Goal: Task Accomplishment & Management: Complete application form

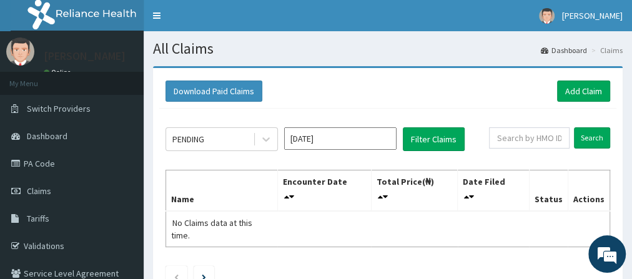
click at [71, 197] on link "Claims" at bounding box center [72, 190] width 144 height 27
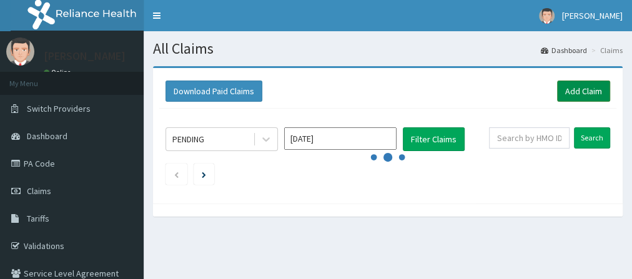
click at [580, 89] on link "Add Claim" at bounding box center [583, 91] width 53 height 21
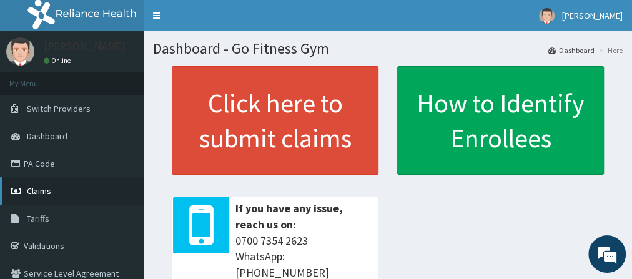
click at [52, 190] on link "Claims" at bounding box center [72, 190] width 144 height 27
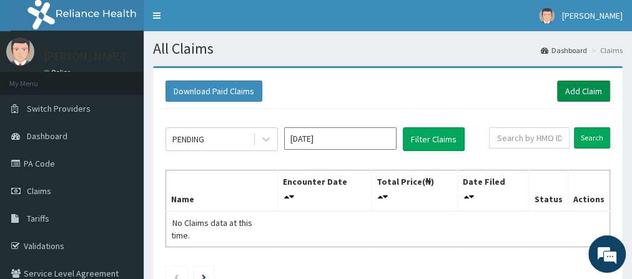
click at [590, 100] on link "Add Claim" at bounding box center [583, 91] width 53 height 21
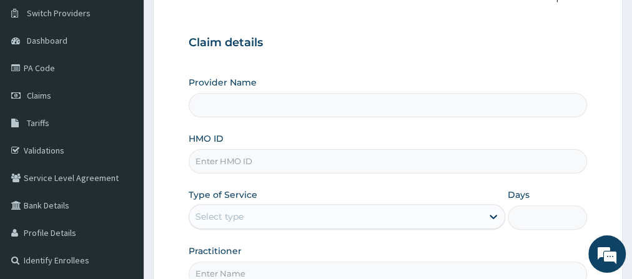
scroll to position [97, 0]
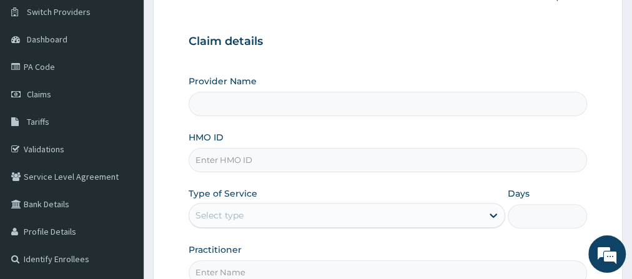
click at [237, 161] on input "HMO ID" at bounding box center [388, 160] width 398 height 24
type input "Go Fitness Gym"
type input "1"
type input "WBS/10020/A"
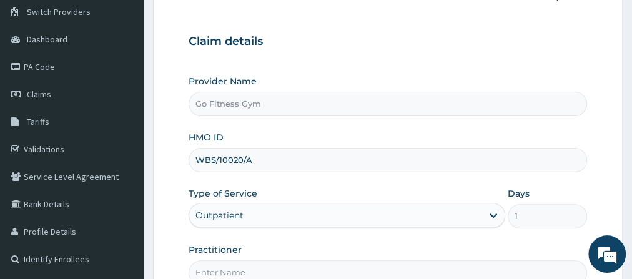
click at [253, 264] on input "Practitioner" at bounding box center [388, 272] width 398 height 24
type input "[GEOGRAPHIC_DATA]"
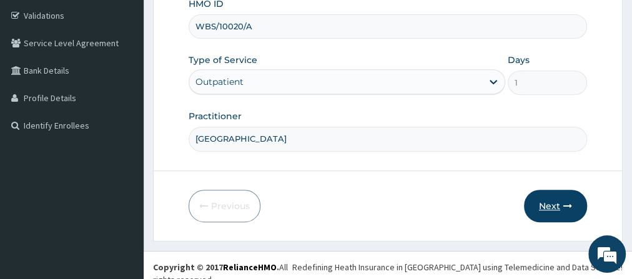
click at [561, 209] on button "Next" at bounding box center [555, 206] width 63 height 32
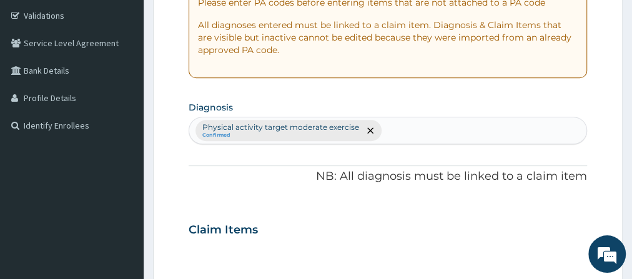
scroll to position [32, 0]
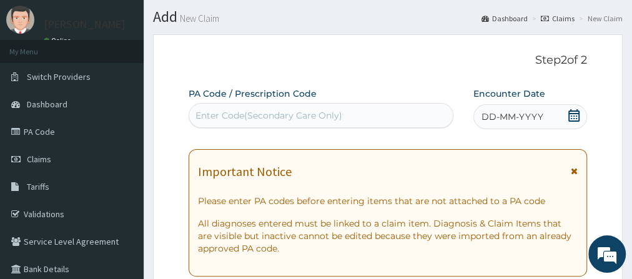
click at [260, 110] on div "Enter Code(Secondary Care Only)" at bounding box center [268, 115] width 147 height 12
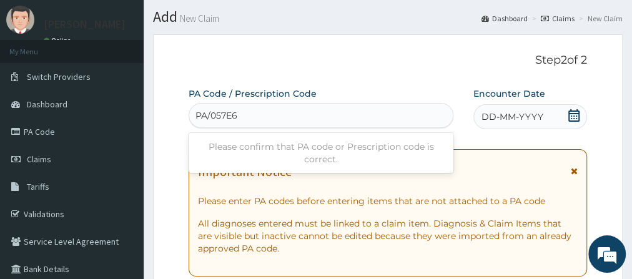
type input "PA/057E65"
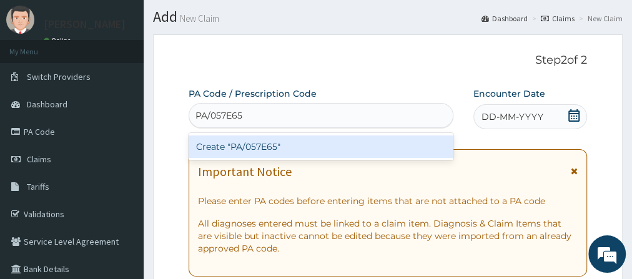
click at [267, 145] on div "Create "PA/057E65"" at bounding box center [321, 147] width 265 height 22
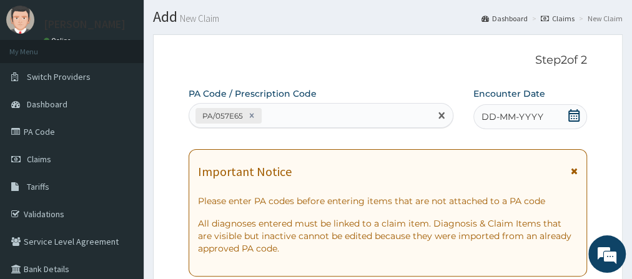
click at [569, 117] on icon at bounding box center [573, 115] width 11 height 12
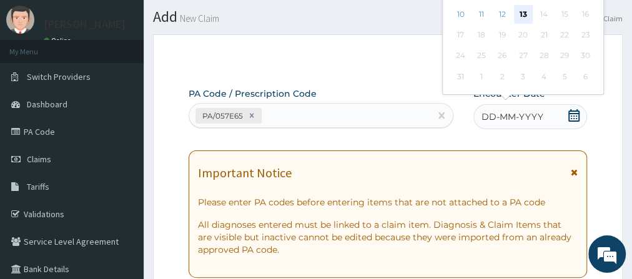
click at [525, 9] on div "13" at bounding box center [523, 14] width 19 height 19
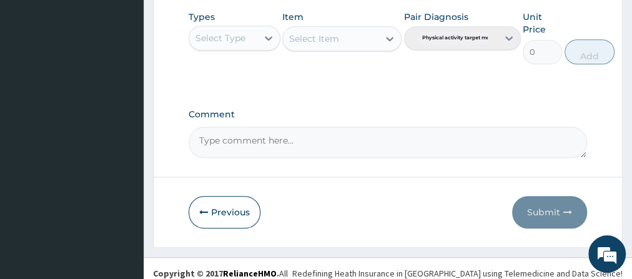
scroll to position [643, 0]
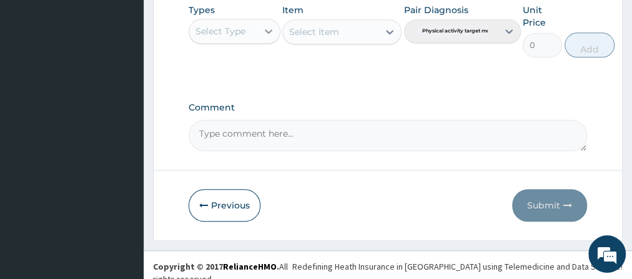
click at [257, 28] on div at bounding box center [268, 31] width 22 height 22
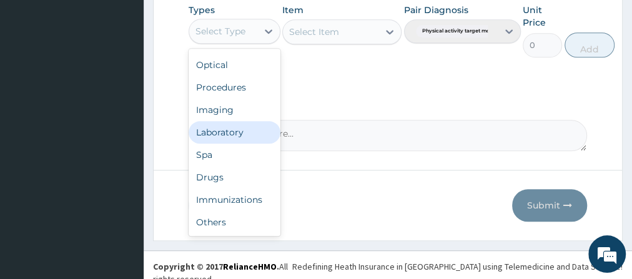
scroll to position [42, 0]
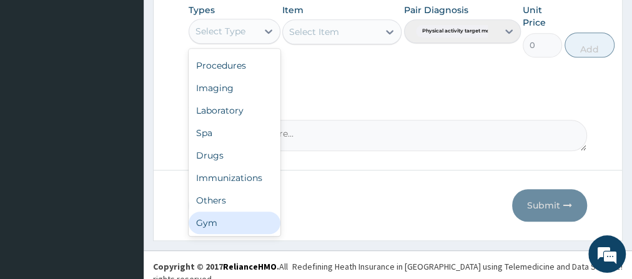
click at [242, 219] on div "Gym" at bounding box center [235, 223] width 92 height 22
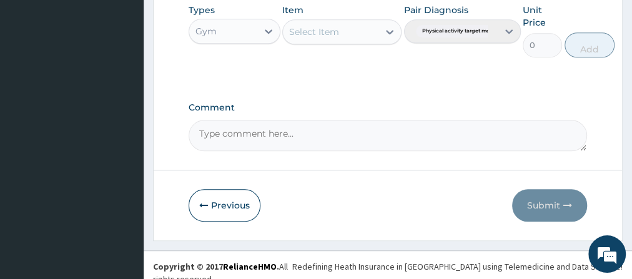
click at [351, 33] on div "Select Item" at bounding box center [341, 31] width 119 height 25
click at [360, 32] on div "Select Item" at bounding box center [331, 32] width 96 height 20
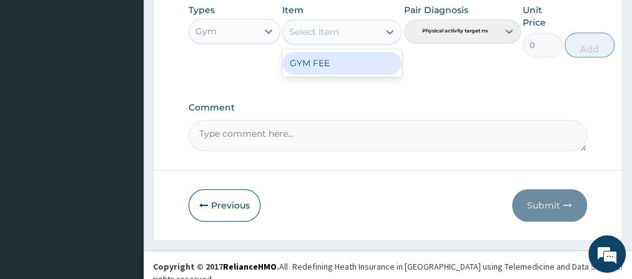
click at [350, 52] on div "GYM FEE" at bounding box center [341, 63] width 119 height 22
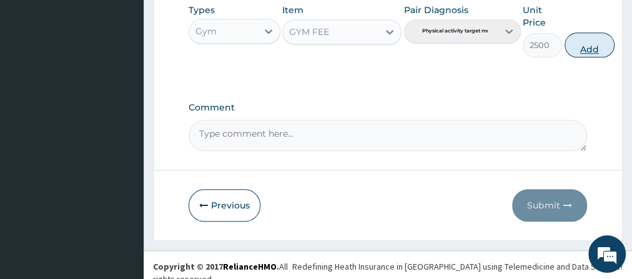
click at [590, 42] on button "Add" at bounding box center [590, 44] width 50 height 25
type input "0"
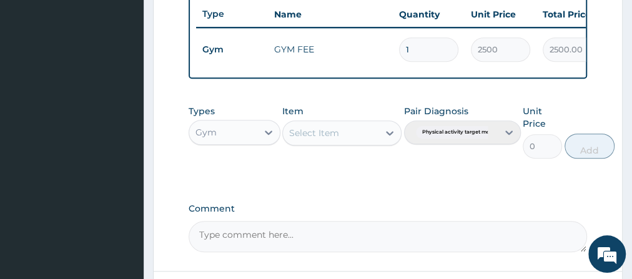
scroll to position [591, 0]
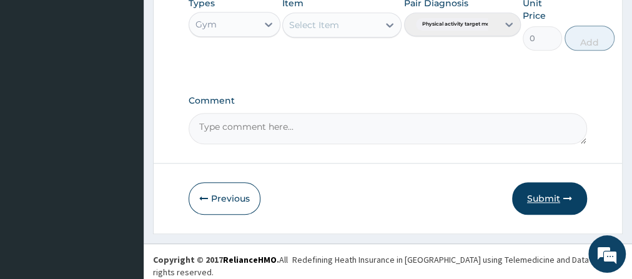
click at [558, 203] on button "Submit" at bounding box center [549, 198] width 75 height 32
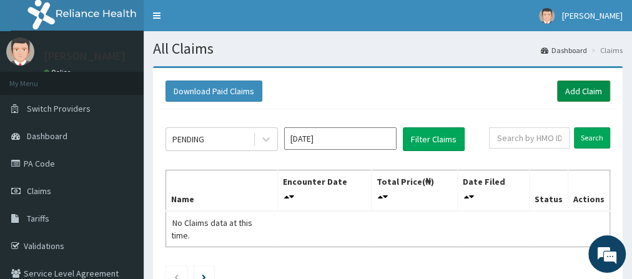
click at [596, 93] on link "Add Claim" at bounding box center [583, 91] width 53 height 21
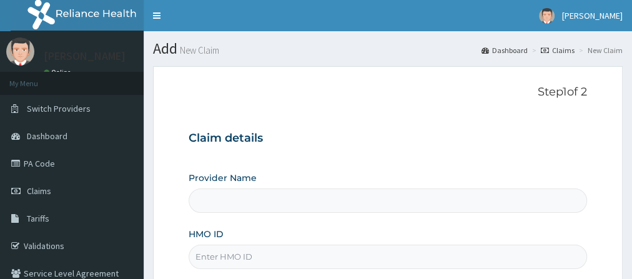
click at [632, 127] on html "R EL Toggle navigation Dominic Mudabai Dominic Mudabai - gofitnessng@gmail.com …" at bounding box center [316, 263] width 632 height 526
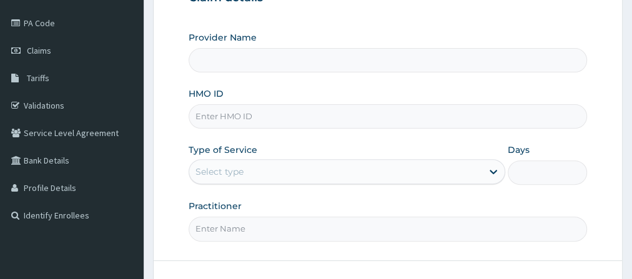
click at [217, 113] on input "HMO ID" at bounding box center [388, 116] width 398 height 24
type input "Go Fitness Gym"
type input "1"
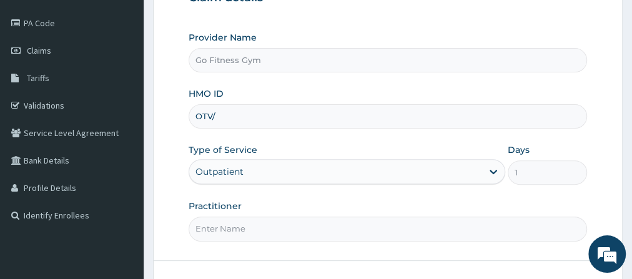
type input "OTV/10078/A"
click at [234, 235] on input "Practitioner" at bounding box center [388, 229] width 398 height 24
type input "Gofitness centre"
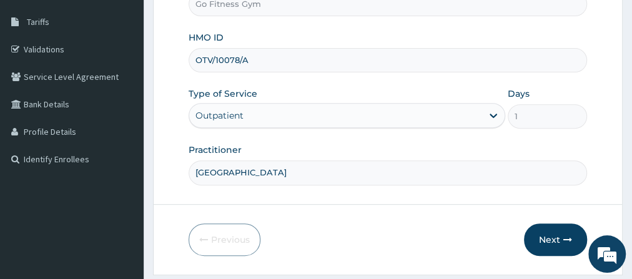
scroll to position [230, 0]
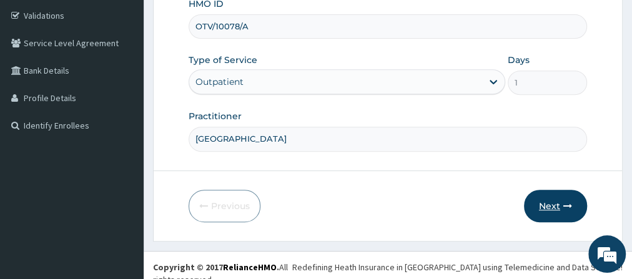
click at [561, 197] on button "Next" at bounding box center [555, 206] width 63 height 32
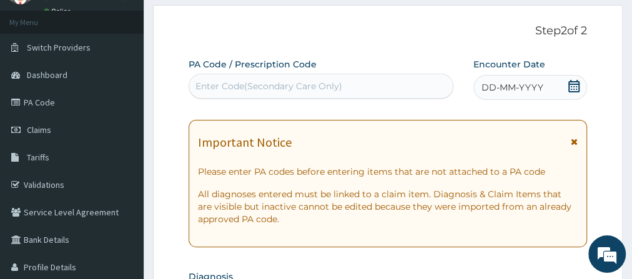
scroll to position [0, 0]
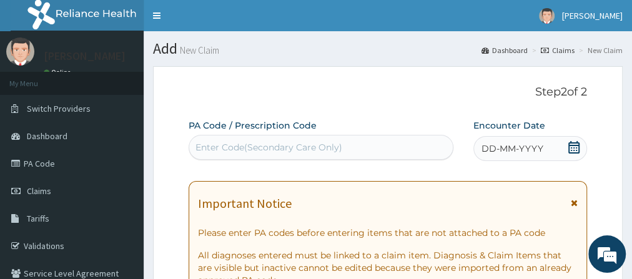
click at [353, 142] on div "Enter Code(Secondary Care Only)" at bounding box center [321, 147] width 264 height 20
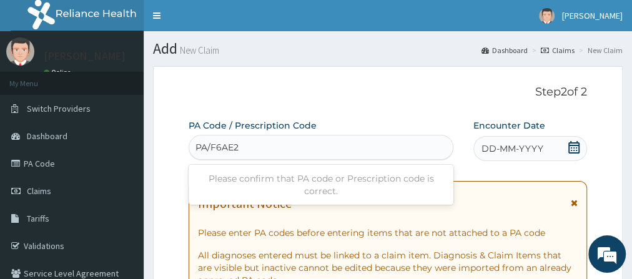
type input "PA/F6AE26"
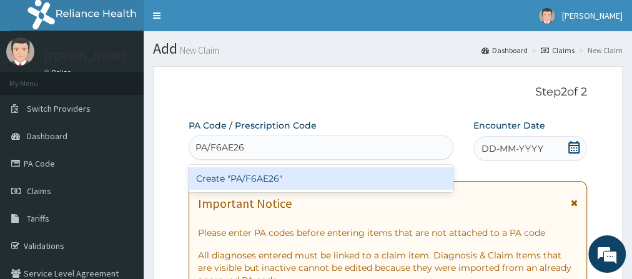
click at [350, 172] on div "Create "PA/F6AE26"" at bounding box center [321, 178] width 265 height 22
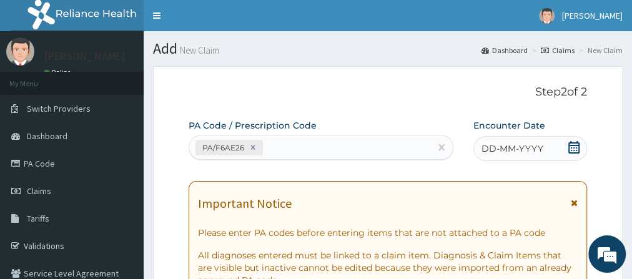
click at [576, 149] on icon at bounding box center [573, 147] width 11 height 12
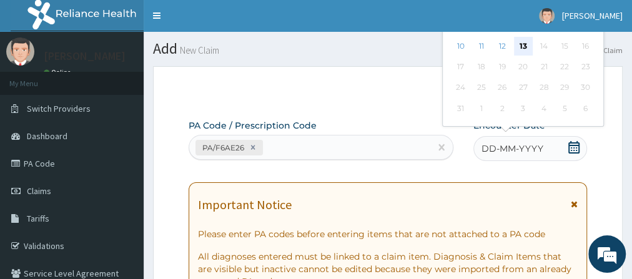
click at [525, 47] on div "13" at bounding box center [523, 46] width 19 height 19
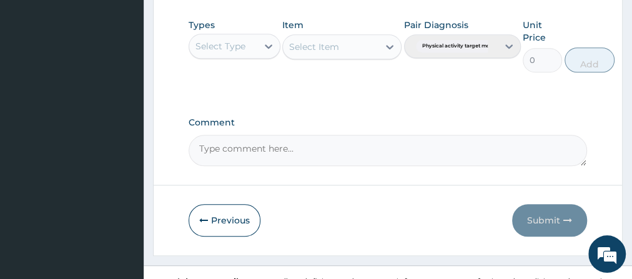
scroll to position [643, 0]
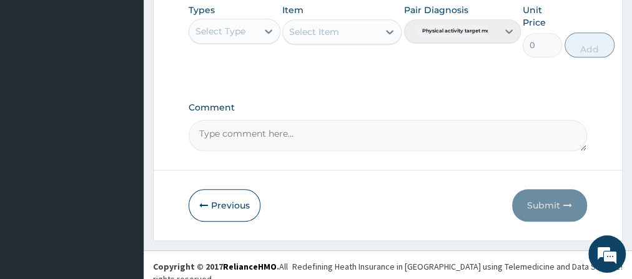
click at [236, 32] on div "Select Type" at bounding box center [220, 31] width 50 height 12
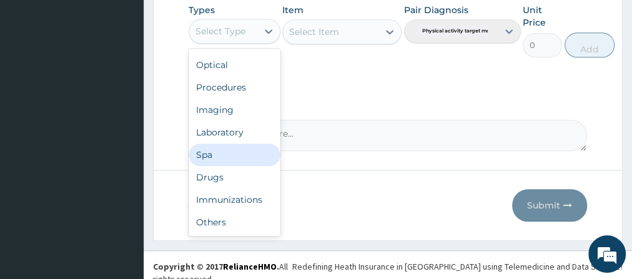
scroll to position [42, 0]
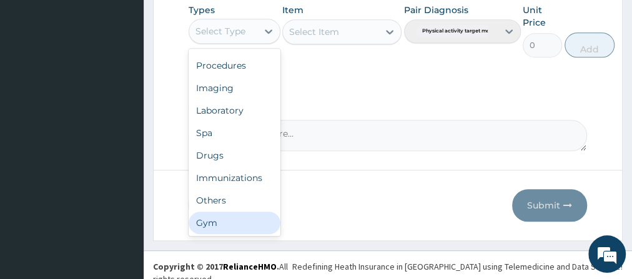
click at [244, 224] on div "Gym" at bounding box center [235, 223] width 92 height 22
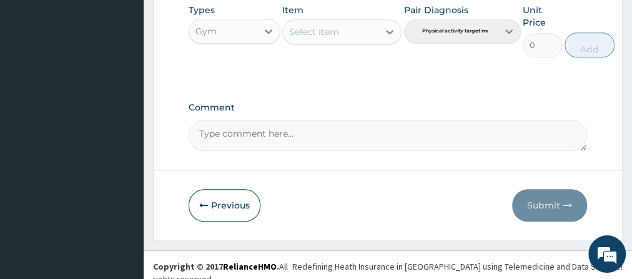
click at [368, 29] on div "Select Item" at bounding box center [331, 32] width 96 height 20
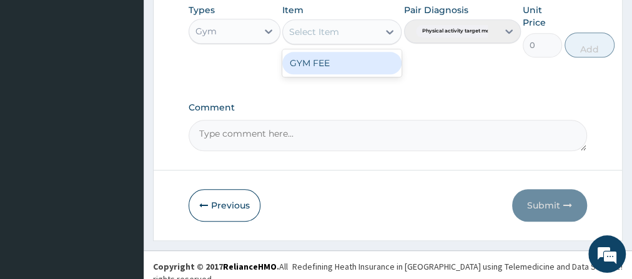
click at [344, 67] on div "GYM FEE" at bounding box center [341, 63] width 119 height 22
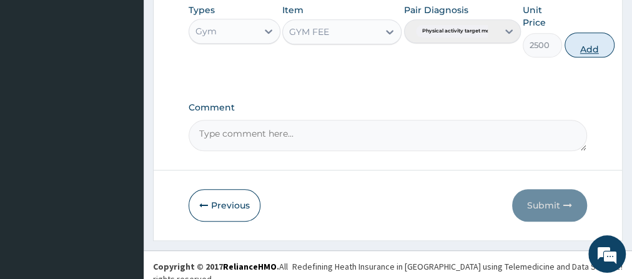
click at [593, 44] on button "Add" at bounding box center [590, 44] width 50 height 25
type input "0"
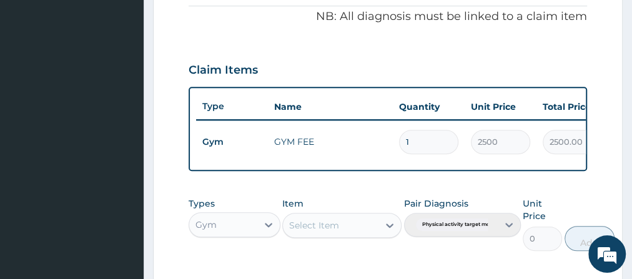
scroll to position [591, 0]
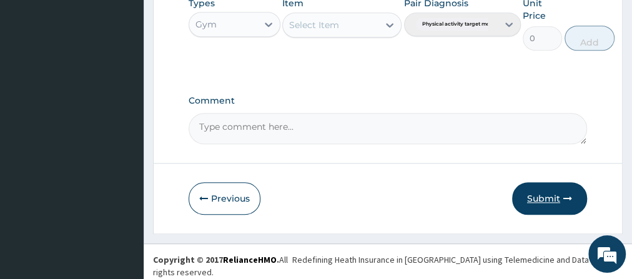
click at [548, 200] on button "Submit" at bounding box center [549, 198] width 75 height 32
